Goal: Task Accomplishment & Management: Complete application form

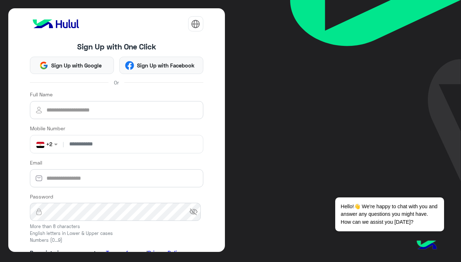
click at [136, 96] on div "Full Name" at bounding box center [116, 104] width 173 height 28
click at [136, 107] on input "Full Name" at bounding box center [116, 110] width 173 height 18
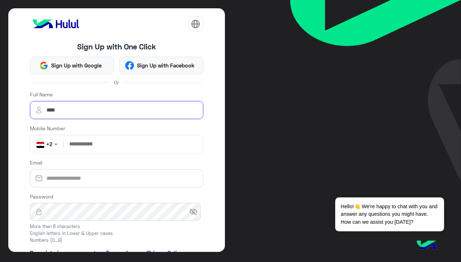
click at [136, 107] on input "****" at bounding box center [116, 110] width 173 height 18
type input "****"
click at [72, 144] on input "number" at bounding box center [132, 144] width 135 height 18
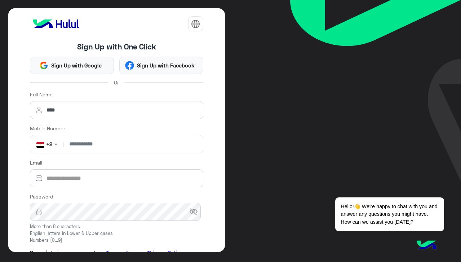
type input "**********"
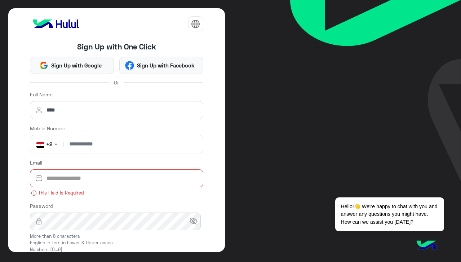
click at [87, 175] on input "Email" at bounding box center [116, 178] width 173 height 18
paste input "**********"
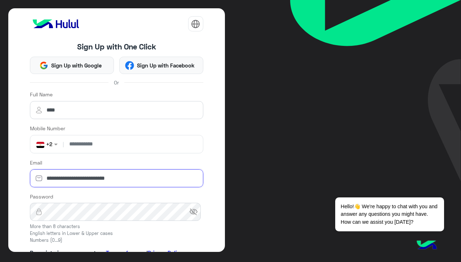
type input "**********"
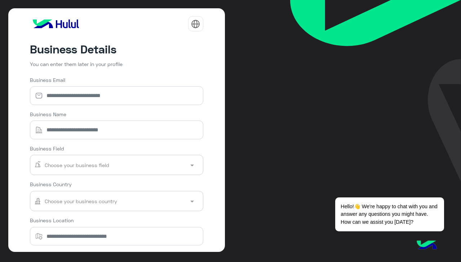
click at [119, 166] on input "text" at bounding box center [106, 165] width 145 height 16
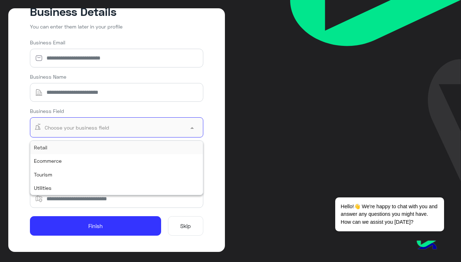
scroll to position [37, 0]
click at [170, 86] on input "Business Name" at bounding box center [116, 92] width 173 height 18
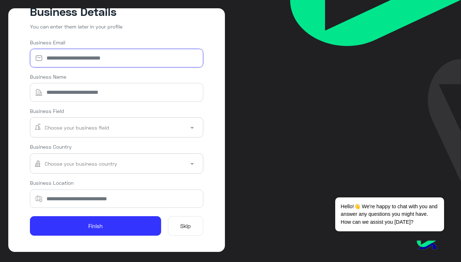
click at [67, 56] on input "Business Email" at bounding box center [116, 58] width 173 height 18
paste input "**********"
type input "**********"
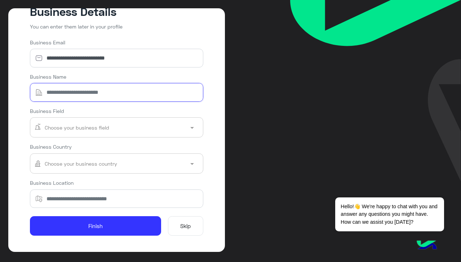
click at [110, 86] on input "Business Name" at bounding box center [116, 92] width 173 height 18
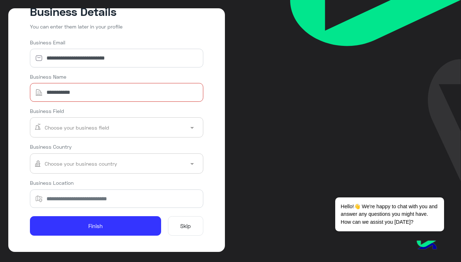
type input "**********"
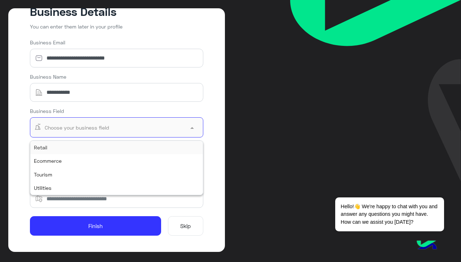
click at [86, 132] on input "text" at bounding box center [106, 127] width 145 height 16
click at [83, 162] on div "Ecommerce" at bounding box center [116, 160] width 173 height 13
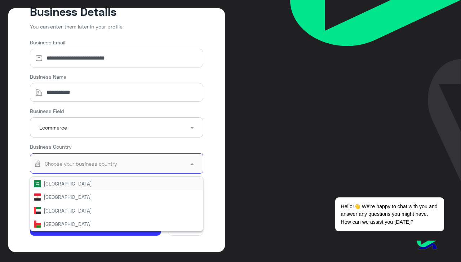
click at [83, 162] on input "text" at bounding box center [106, 163] width 145 height 16
click at [83, 198] on div "Egypt" at bounding box center [116, 197] width 165 height 8
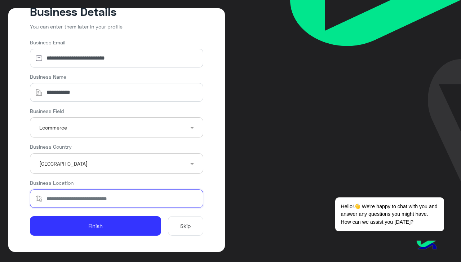
click at [83, 198] on input "Business Location" at bounding box center [116, 198] width 173 height 18
type input "*****"
click at [30, 216] on button "Finish" at bounding box center [96, 225] width 132 height 19
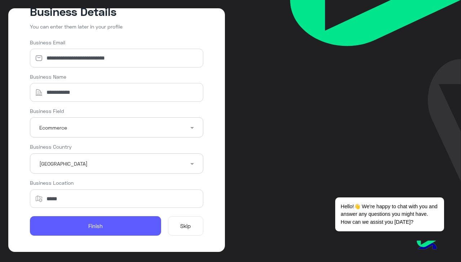
click at [89, 221] on button "Finish" at bounding box center [96, 225] width 132 height 19
click at [90, 225] on button "Finish" at bounding box center [96, 225] width 132 height 19
click at [102, 229] on button "Finish" at bounding box center [96, 225] width 132 height 19
click at [130, 225] on button "Finish" at bounding box center [96, 225] width 132 height 19
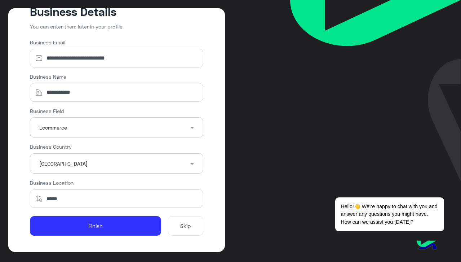
click at [176, 231] on button "Skip" at bounding box center [185, 225] width 35 height 19
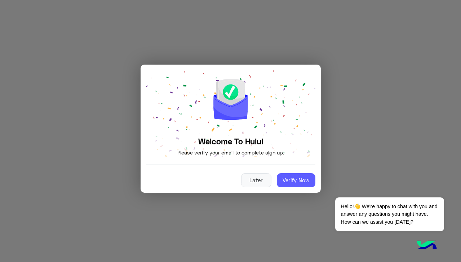
click at [283, 184] on button "Verify Now" at bounding box center [296, 180] width 39 height 14
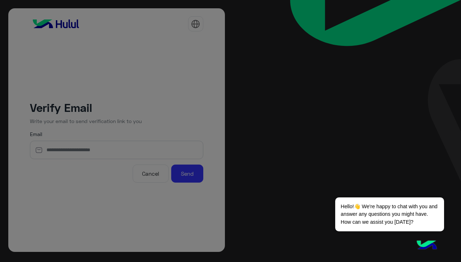
type input "**********"
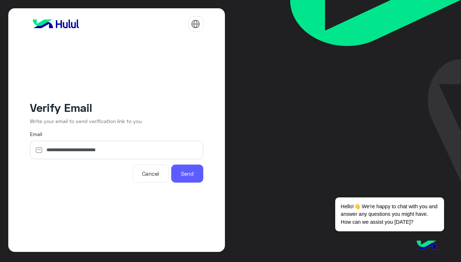
click at [184, 172] on button "Send" at bounding box center [187, 173] width 32 height 18
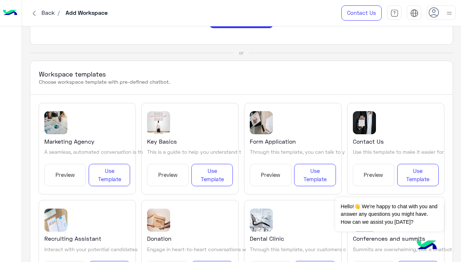
scroll to position [87, 0]
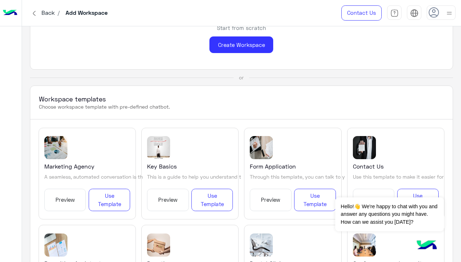
click at [68, 199] on button "Preview" at bounding box center [64, 200] width 41 height 22
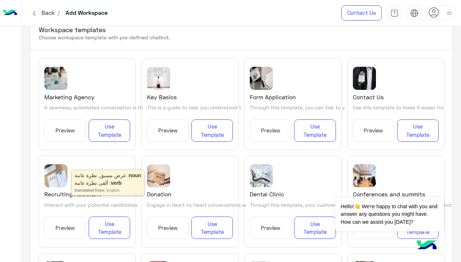
scroll to position [116, 0]
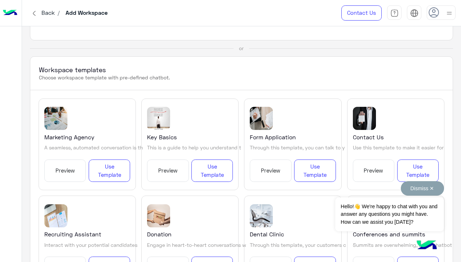
click at [435, 184] on button "Dismiss ✕" at bounding box center [422, 188] width 43 height 14
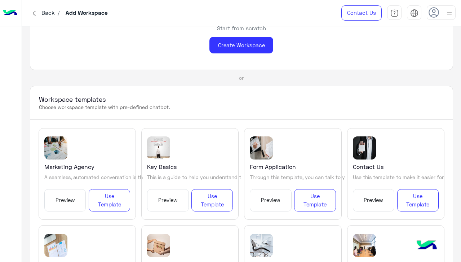
scroll to position [150, 0]
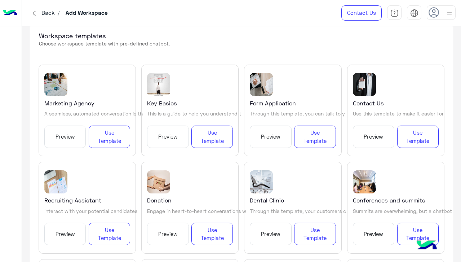
click at [270, 139] on button "Preview" at bounding box center [270, 136] width 41 height 22
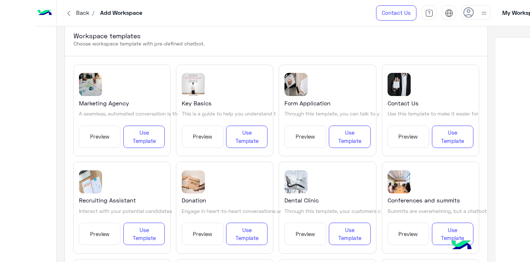
scroll to position [211, 0]
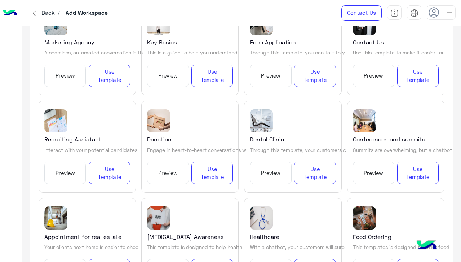
click at [369, 169] on button "Preview" at bounding box center [373, 173] width 41 height 22
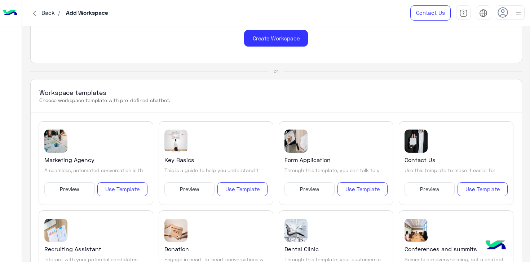
scroll to position [0, 0]
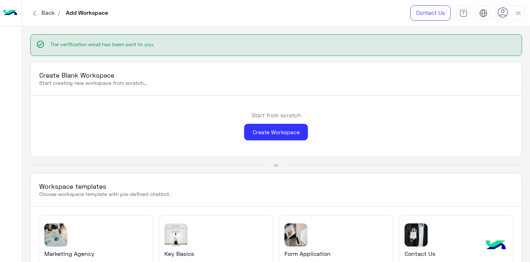
click at [32, 15] on img at bounding box center [34, 13] width 9 height 9
click at [280, 136] on div "Create Workspace" at bounding box center [276, 132] width 64 height 17
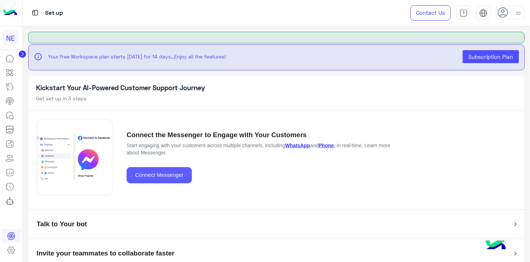
click at [178, 179] on button "Connect Messenger" at bounding box center [159, 175] width 65 height 16
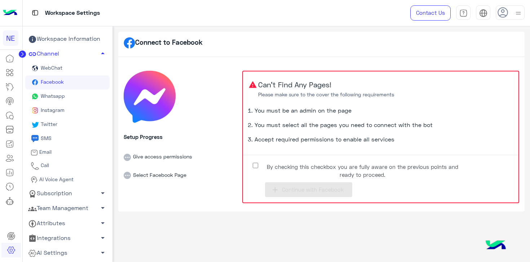
click at [257, 168] on label "By checking this checkbox you are fully aware on the previous points and ready …" at bounding box center [357, 168] width 216 height 16
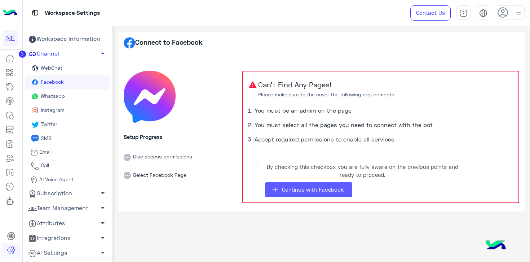
click at [302, 191] on span "Continue with Facebook" at bounding box center [313, 189] width 62 height 6
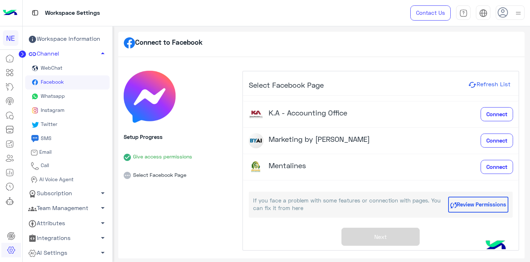
scroll to position [213, 0]
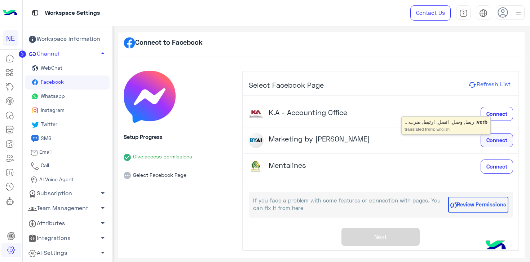
click at [461, 138] on span "Connect" at bounding box center [496, 140] width 21 height 6
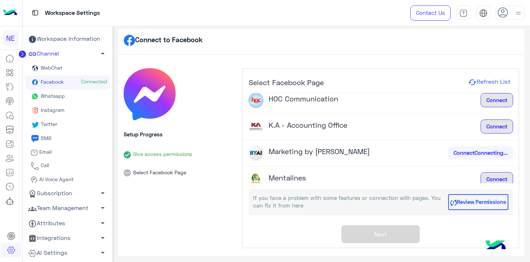
scroll to position [6, 0]
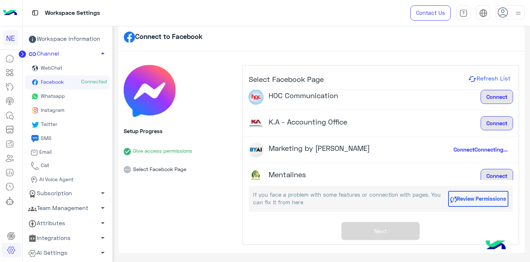
click at [451, 149] on div "Connect Connecting..." at bounding box center [480, 150] width 65 height 14
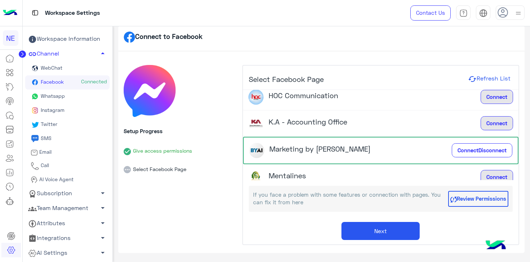
click at [363, 225] on button "Next" at bounding box center [380, 231] width 78 height 18
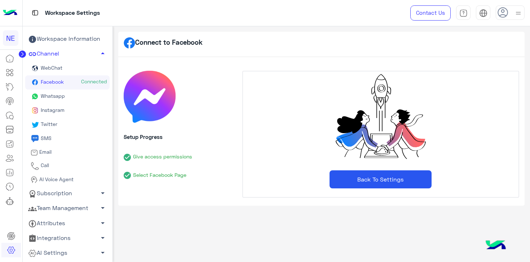
click at [361, 179] on button "Back To Settings" at bounding box center [381, 179] width 102 height 18
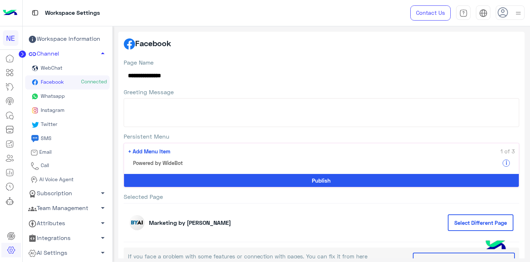
click at [150, 112] on textarea "Greeting Message" at bounding box center [322, 112] width 396 height 29
type textarea "*"
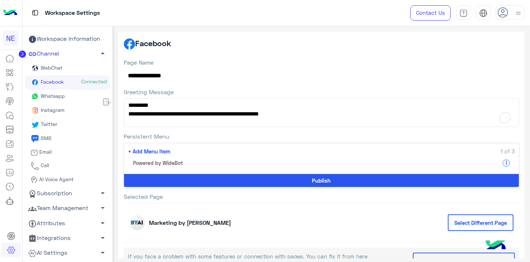
drag, startPoint x: 207, startPoint y: 114, endPoint x: 102, endPoint y: 128, distance: 105.2
click at [102, 128] on div "**********" at bounding box center [277, 144] width 508 height 236
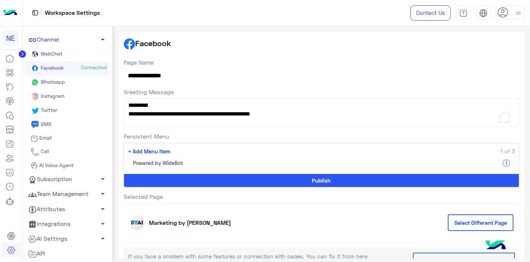
scroll to position [8, 0]
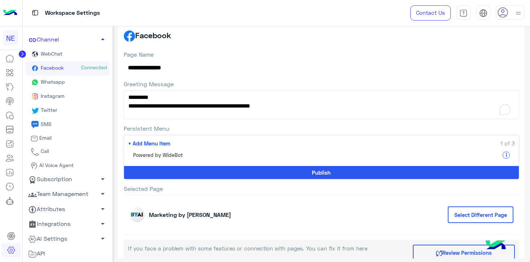
type textarea "**********"
click at [172, 136] on button "+ Add Menu Item 1 of 3" at bounding box center [321, 141] width 395 height 13
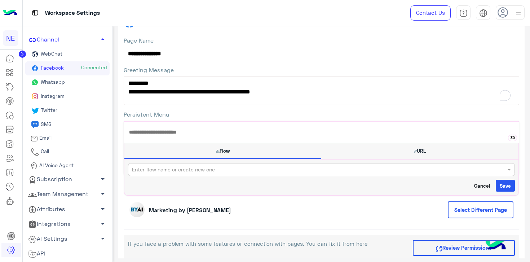
scroll to position [88, 0]
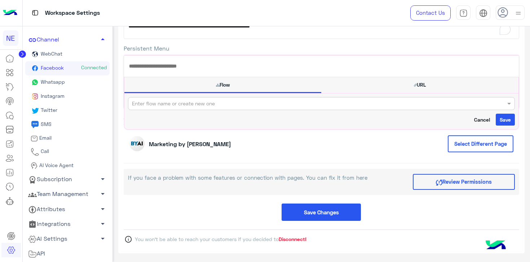
click at [183, 137] on div "Marketing by Ai" at bounding box center [182, 143] width 106 height 15
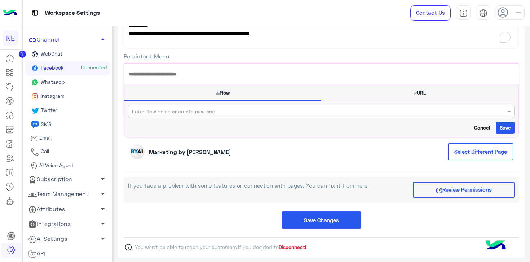
scroll to position [19, 0]
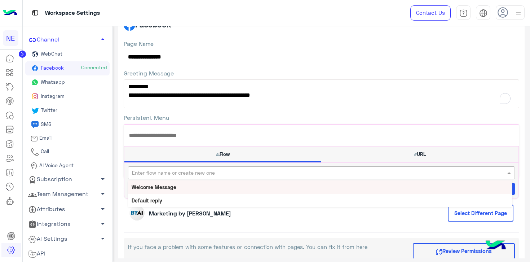
click at [173, 174] on input "text" at bounding box center [296, 173] width 328 height 8
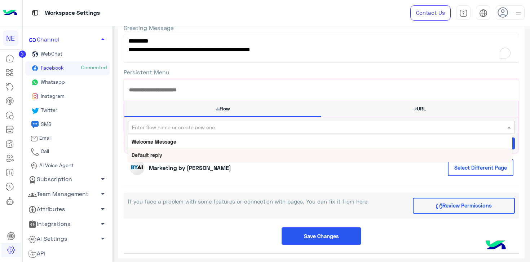
scroll to position [70, 0]
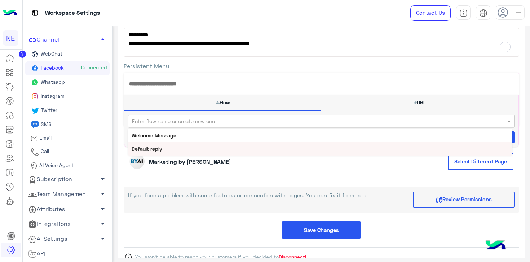
click at [228, 169] on div "Marketing by Ai Select Different Page" at bounding box center [322, 161] width 396 height 39
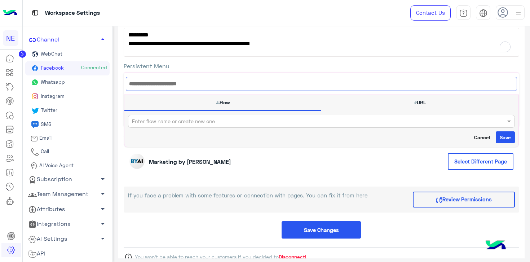
drag, startPoint x: 173, startPoint y: 78, endPoint x: 174, endPoint y: 82, distance: 4.0
click at [173, 78] on input "text" at bounding box center [322, 84] width 392 height 14
type input "****"
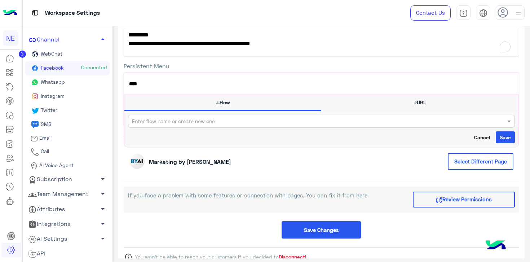
click at [169, 130] on div "Enter flow name or create new one Save Cancel" at bounding box center [321, 129] width 394 height 36
click at [170, 122] on input "text" at bounding box center [296, 122] width 328 height 8
click at [169, 132] on div "Welcome Message" at bounding box center [320, 135] width 385 height 13
click at [461, 137] on button "Save" at bounding box center [505, 135] width 19 height 12
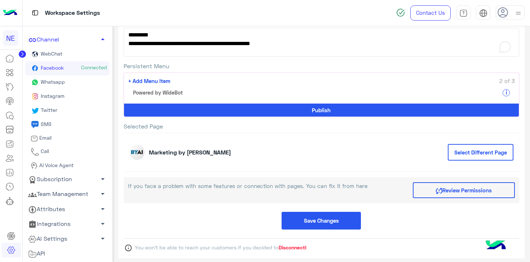
click at [154, 94] on span "Powered by WideBot" at bounding box center [158, 93] width 50 height 8
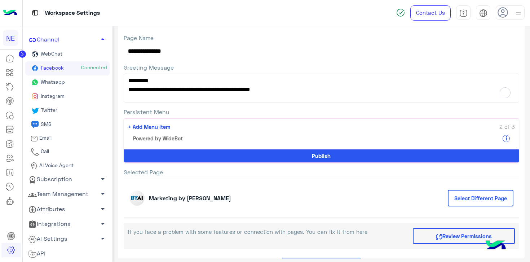
scroll to position [79, 0]
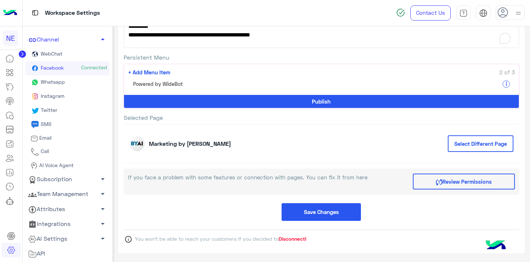
click at [63, 179] on link "Subscription arrow_drop_down" at bounding box center [67, 179] width 84 height 15
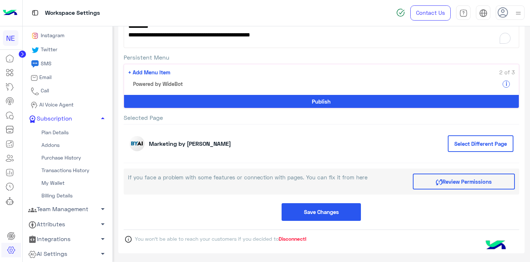
scroll to position [88, 0]
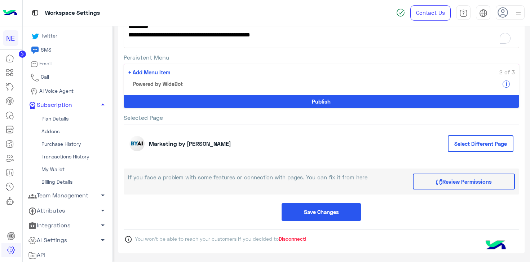
click at [64, 120] on link "Plan Details" at bounding box center [67, 118] width 84 height 13
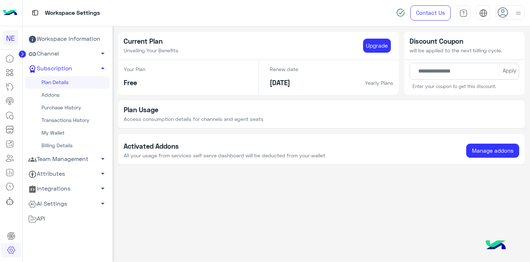
click at [181, 69] on div "Your Plan Free" at bounding box center [185, 77] width 135 height 35
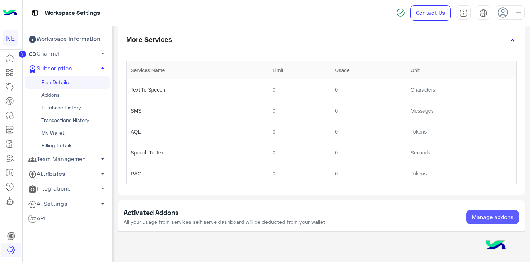
click at [461, 217] on button "Manage addons" at bounding box center [492, 217] width 53 height 14
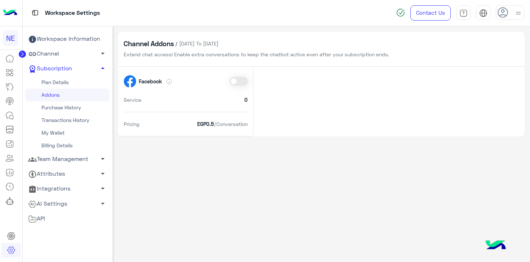
click at [243, 82] on span at bounding box center [239, 81] width 18 height 9
click at [243, 83] on span at bounding box center [239, 81] width 18 height 9
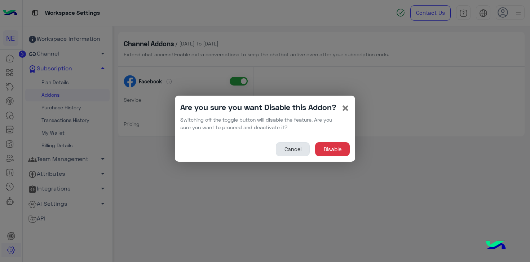
click at [298, 150] on button "Cancel" at bounding box center [293, 149] width 34 height 14
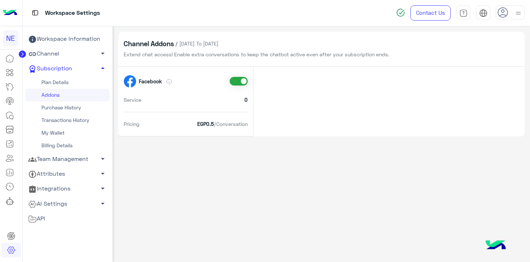
click at [141, 55] on span "Extend chat access! Enable extra conversations to keep the chatbot active even …" at bounding box center [256, 54] width 265 height 6
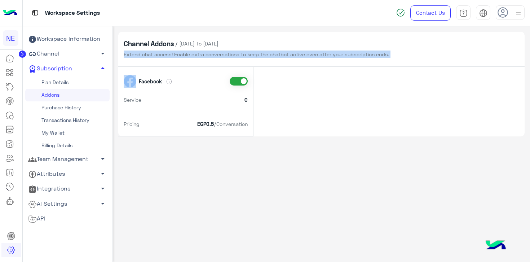
click at [141, 55] on span "Extend chat access! Enable extra conversations to keep the chatbot active even …" at bounding box center [256, 54] width 265 height 6
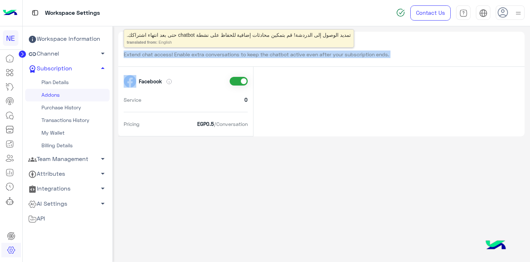
click at [141, 55] on span "Extend chat access! Enable extra conversations to keep the chatbot active even …" at bounding box center [256, 54] width 265 height 6
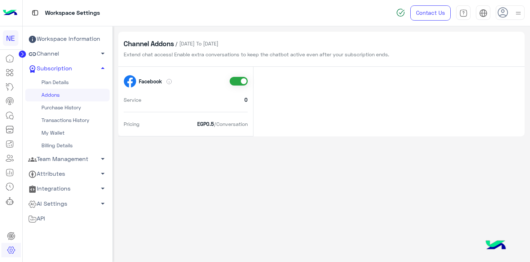
click at [246, 83] on span at bounding box center [239, 81] width 18 height 9
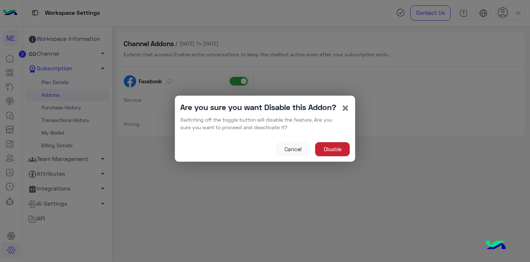
click at [340, 145] on button "Disable" at bounding box center [332, 149] width 35 height 14
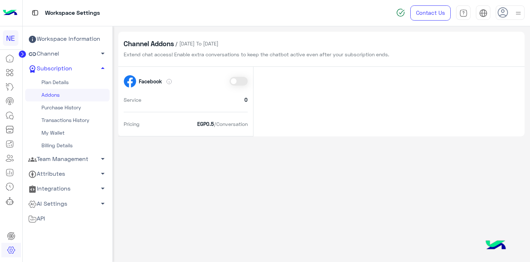
click at [74, 108] on link "Purchase History" at bounding box center [67, 107] width 84 height 13
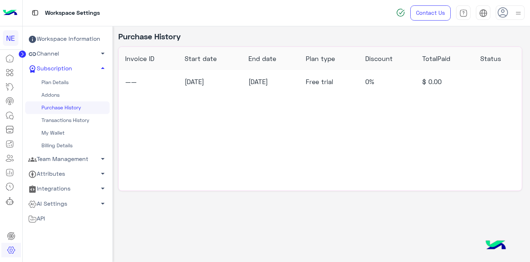
click at [72, 126] on link "Transactions History" at bounding box center [67, 120] width 84 height 13
click at [74, 122] on link "Transactions History" at bounding box center [67, 120] width 84 height 13
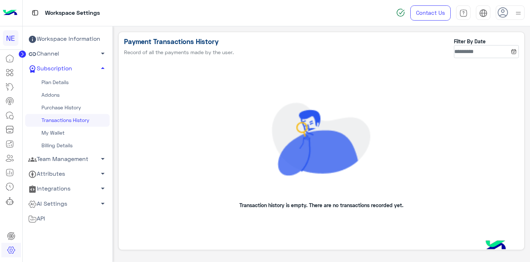
click at [70, 149] on link "Billing Details" at bounding box center [67, 145] width 84 height 13
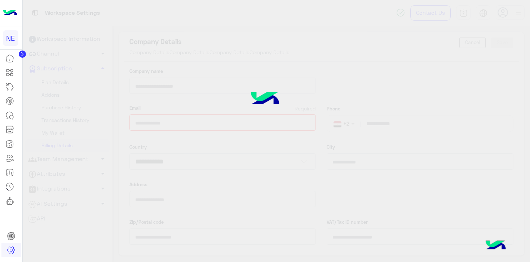
type input "**********"
